Goal: Obtain resource: Download file/media

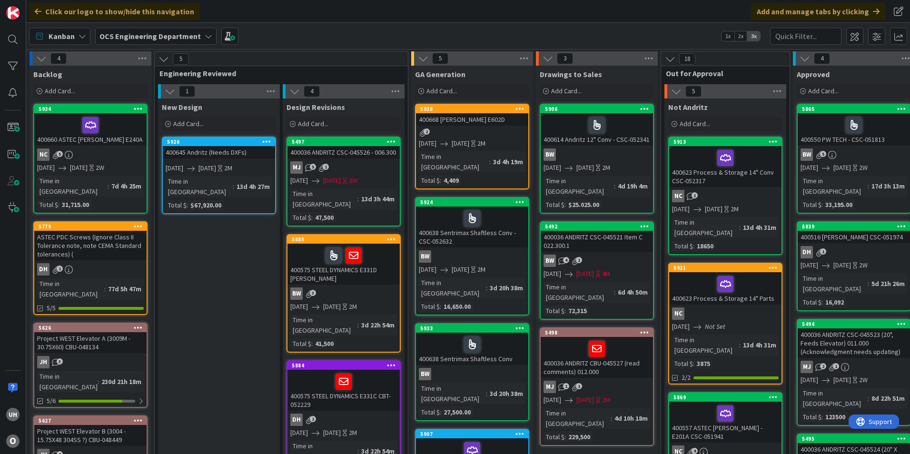
click at [354, 446] on div "5884 400575 STEEL DYNAMICS E331C CBT-052229 DH 2 [DATE] [DATE] 2M Time in Colum…" at bounding box center [343, 419] width 114 height 118
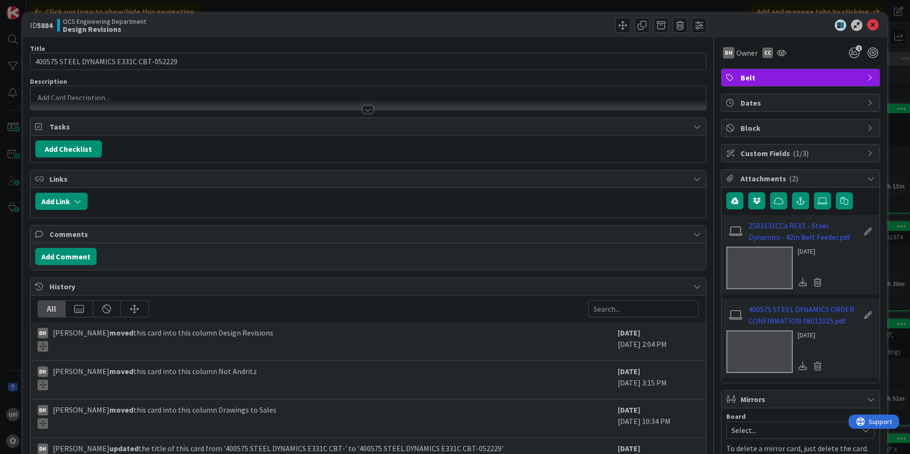
click at [867, 25] on icon at bounding box center [872, 25] width 11 height 11
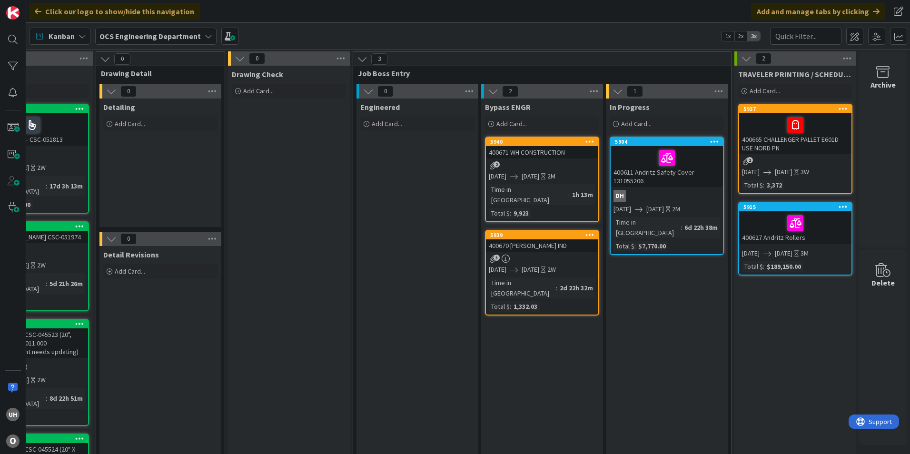
click at [518, 166] on div "2" at bounding box center [542, 165] width 112 height 8
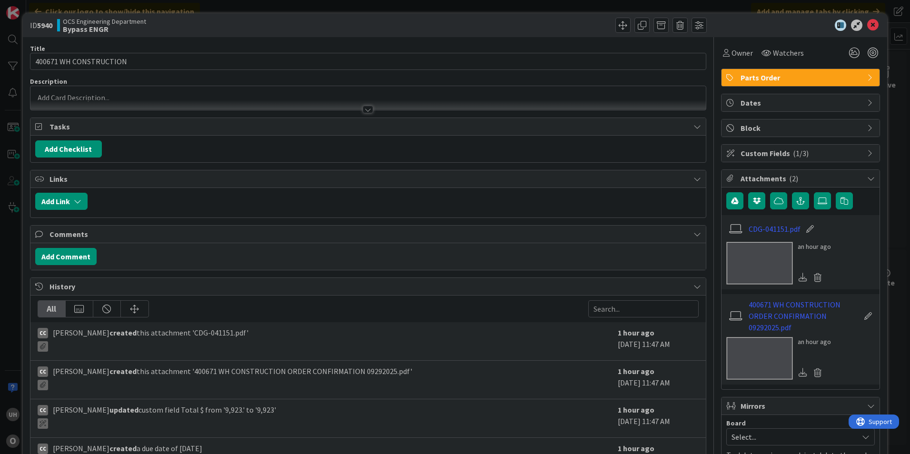
click at [363, 109] on div at bounding box center [368, 110] width 10 height 8
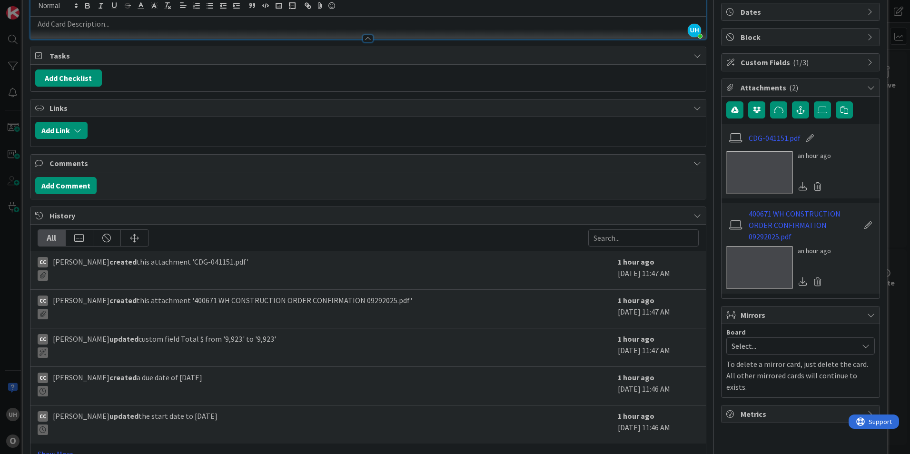
scroll to position [95, 0]
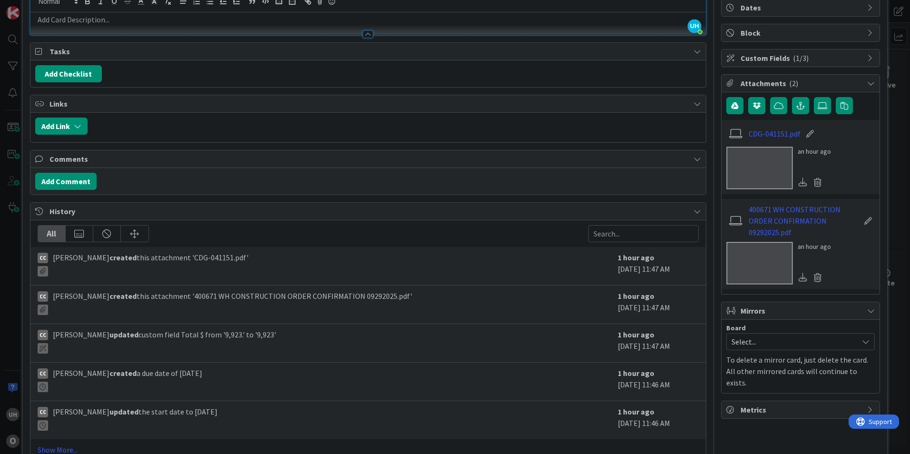
click at [752, 126] on div "CDG-041151.pdf" at bounding box center [800, 134] width 148 height 18
click at [756, 132] on link "CDG-041151.pdf" at bounding box center [775, 133] width 52 height 11
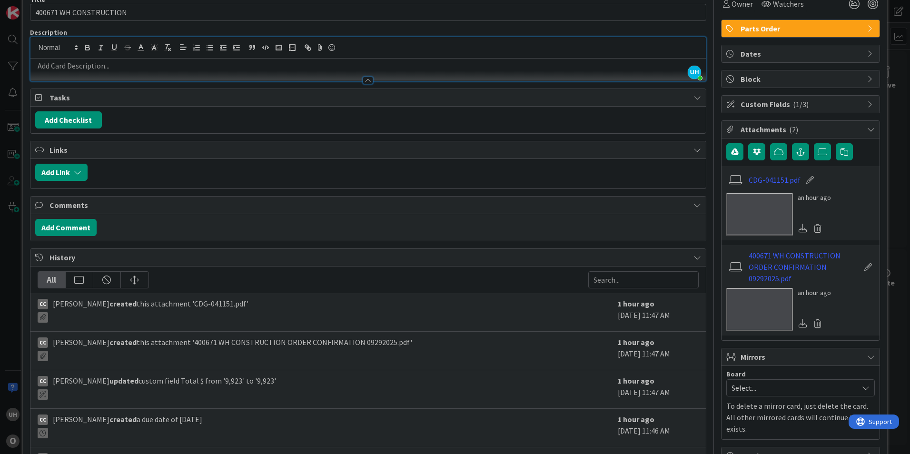
scroll to position [0, 0]
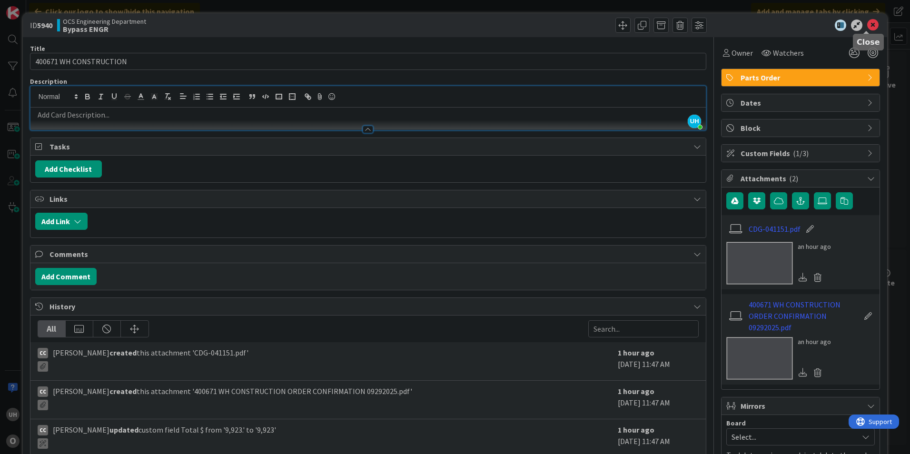
click at [859, 22] on div at bounding box center [795, 25] width 168 height 11
click at [867, 28] on icon at bounding box center [872, 25] width 11 height 11
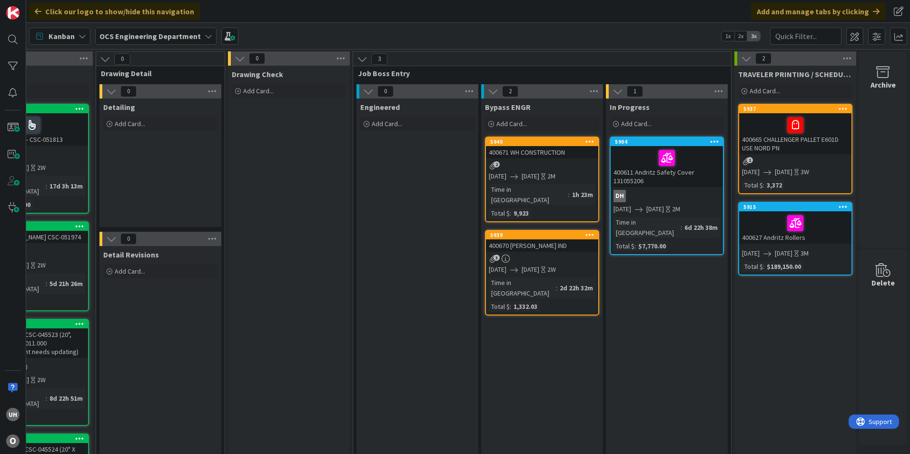
click at [527, 168] on div "2" at bounding box center [542, 165] width 112 height 8
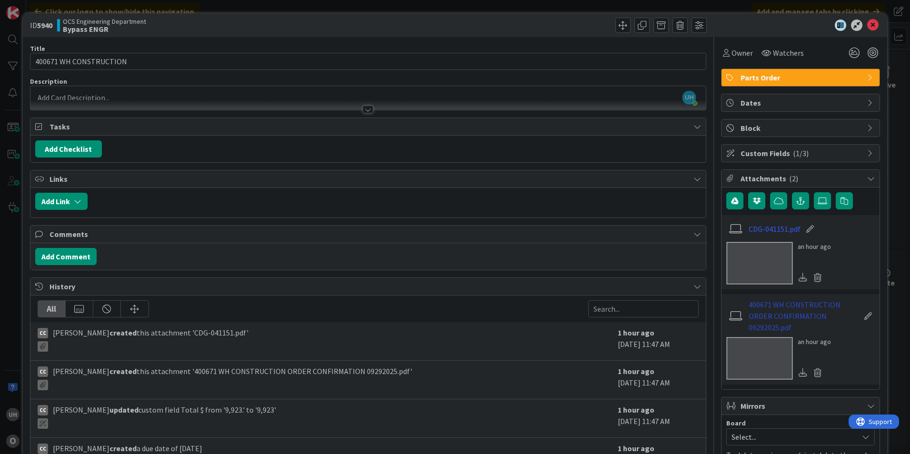
click at [774, 317] on link "400671 WH CONSTRUCTION ORDER CONFIRMATION 09292025.pdf" at bounding box center [804, 316] width 110 height 34
click at [867, 20] on icon at bounding box center [872, 25] width 11 height 11
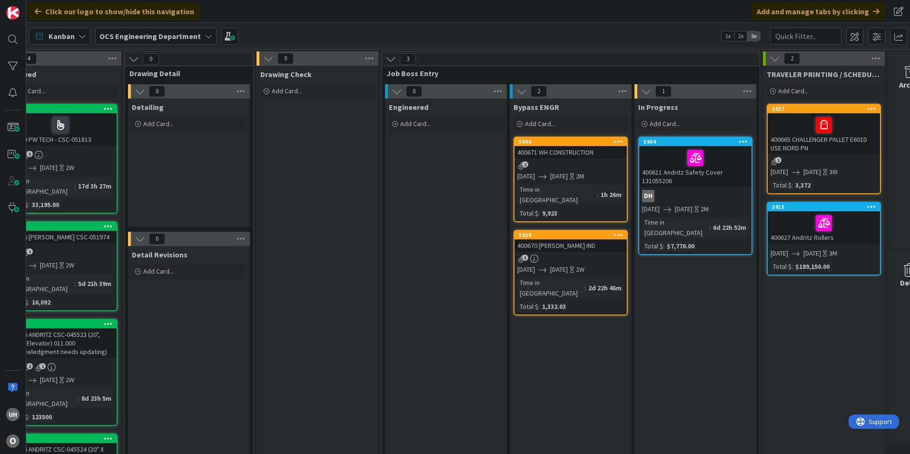
scroll to position [0, 829]
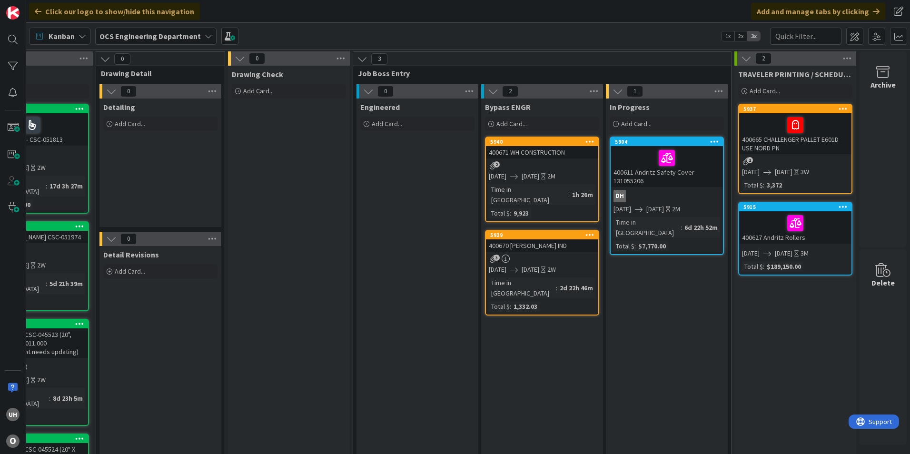
click at [539, 178] on span "[DATE]" at bounding box center [531, 176] width 18 height 10
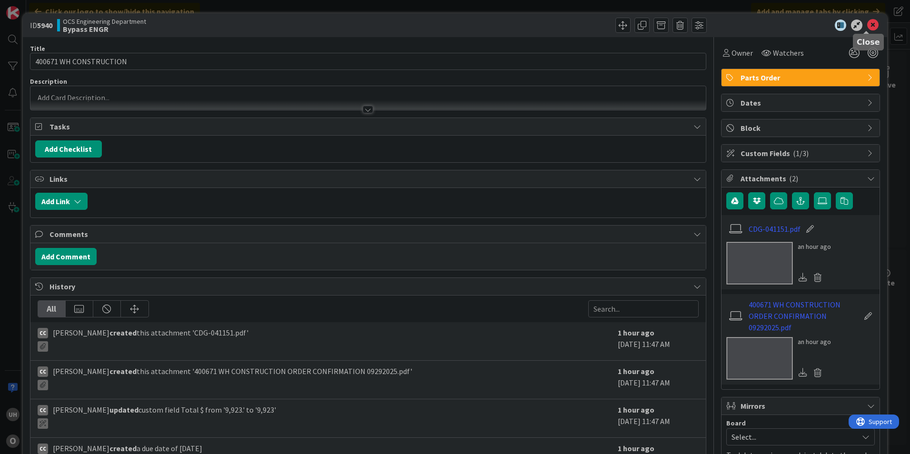
click at [867, 24] on icon at bounding box center [872, 25] width 11 height 11
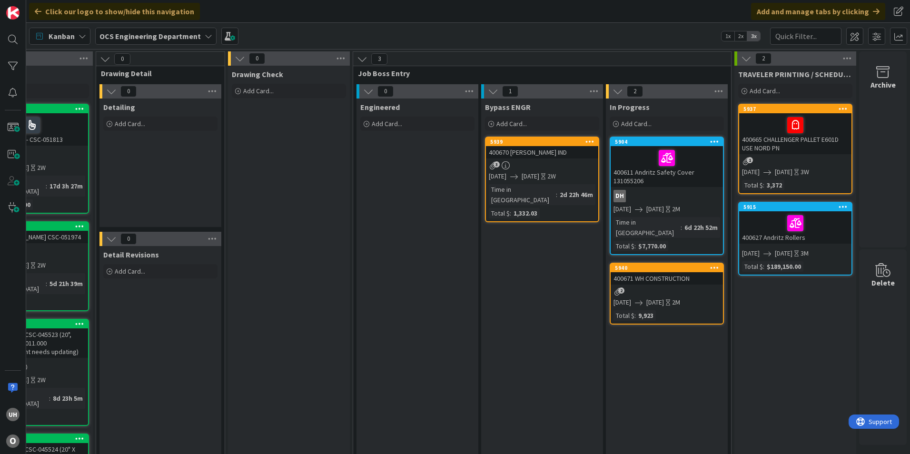
click at [647, 287] on div "2" at bounding box center [667, 291] width 112 height 8
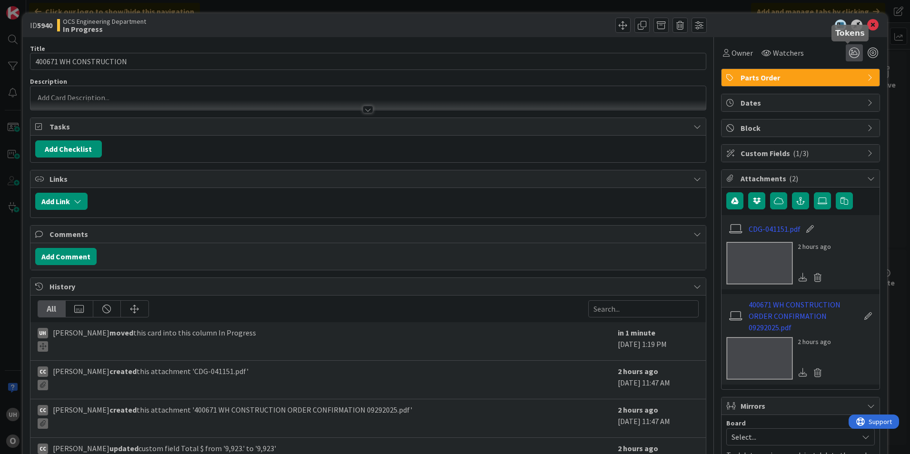
click at [848, 50] on icon at bounding box center [854, 52] width 17 height 17
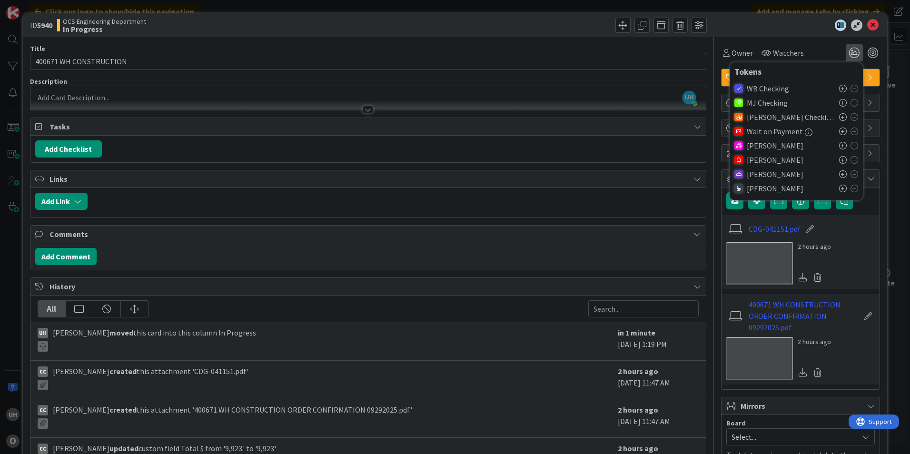
click at [839, 158] on icon at bounding box center [843, 160] width 8 height 8
click at [867, 30] on icon at bounding box center [872, 25] width 11 height 11
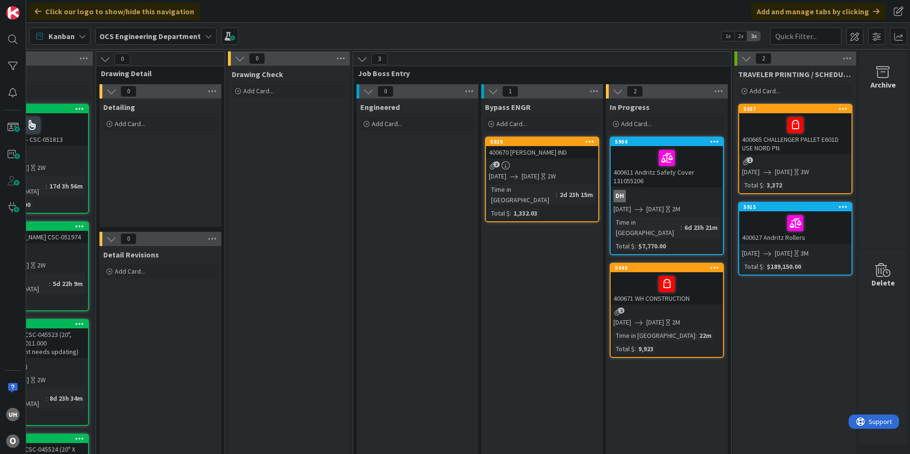
click at [667, 296] on div "5940 400671 WH CONSTRUCTION 2 09/29/2025 11/07/2025 2M Time in Column : 22m Tot…" at bounding box center [667, 310] width 114 height 95
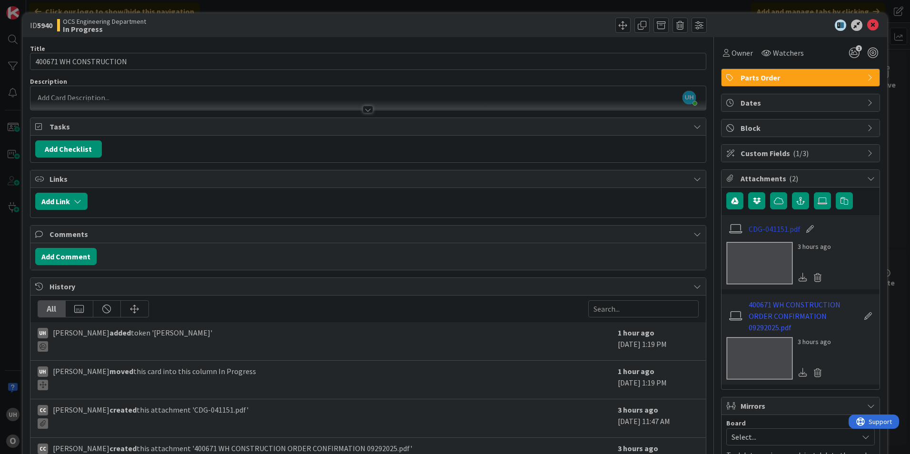
click at [757, 227] on link "CDG-041151.pdf" at bounding box center [775, 228] width 52 height 11
click at [785, 327] on link "400671 WH CONSTRUCTION ORDER CONFIRMATION 09292025.pdf" at bounding box center [804, 316] width 110 height 34
click at [754, 231] on link "CDG-041151.pdf" at bounding box center [775, 228] width 52 height 11
click at [765, 310] on link "400671 WH CONSTRUCTION ORDER CONFIRMATION 09292025.pdf" at bounding box center [804, 316] width 110 height 34
click at [867, 25] on icon at bounding box center [872, 25] width 11 height 11
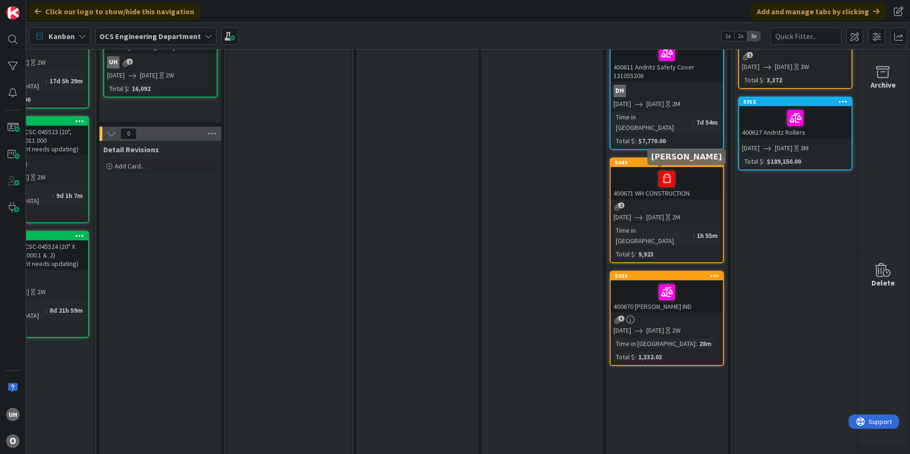
scroll to position [95, 829]
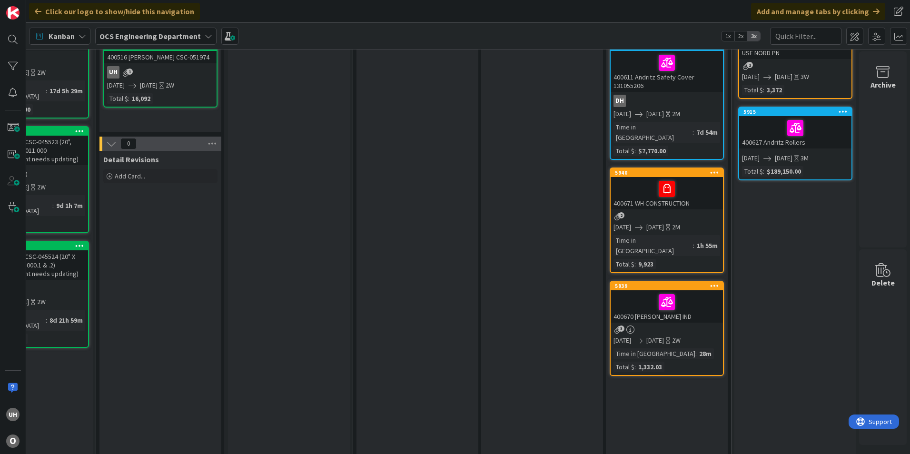
click at [630, 179] on div at bounding box center [666, 189] width 107 height 20
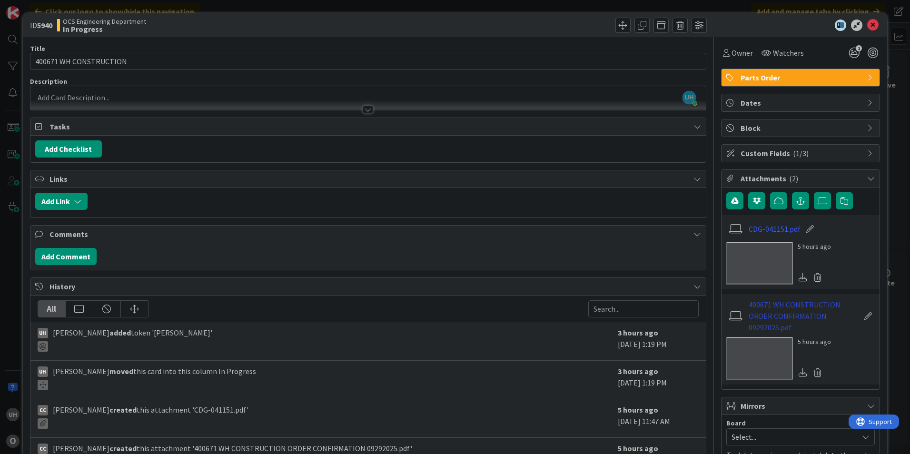
click at [759, 313] on link "400671 WH CONSTRUCTION ORDER CONFIRMATION 09292025.pdf" at bounding box center [804, 316] width 110 height 34
